Goal: Navigation & Orientation: Find specific page/section

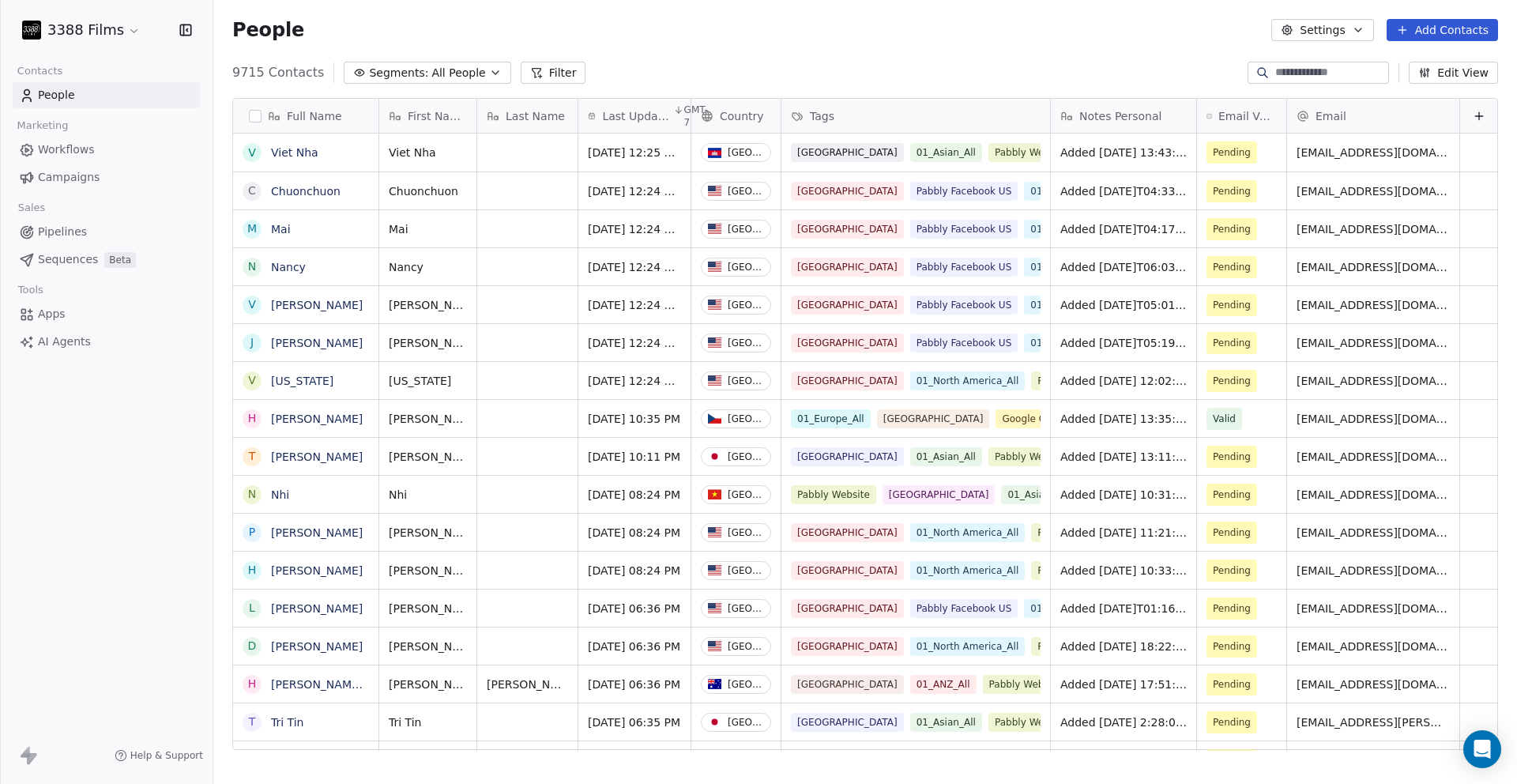
scroll to position [678, 1292]
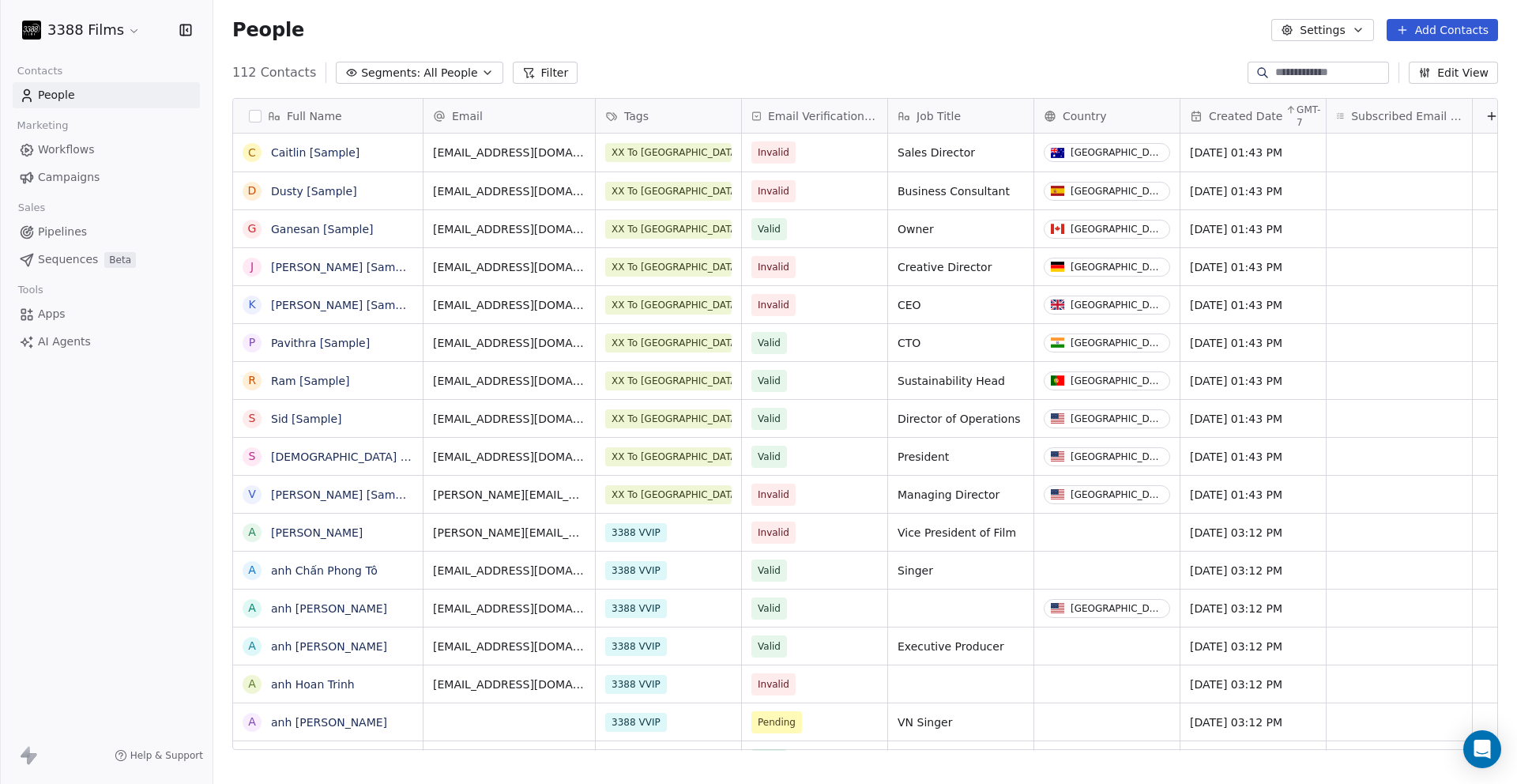
scroll to position [13, 13]
